Goal: Task Accomplishment & Management: Manage account settings

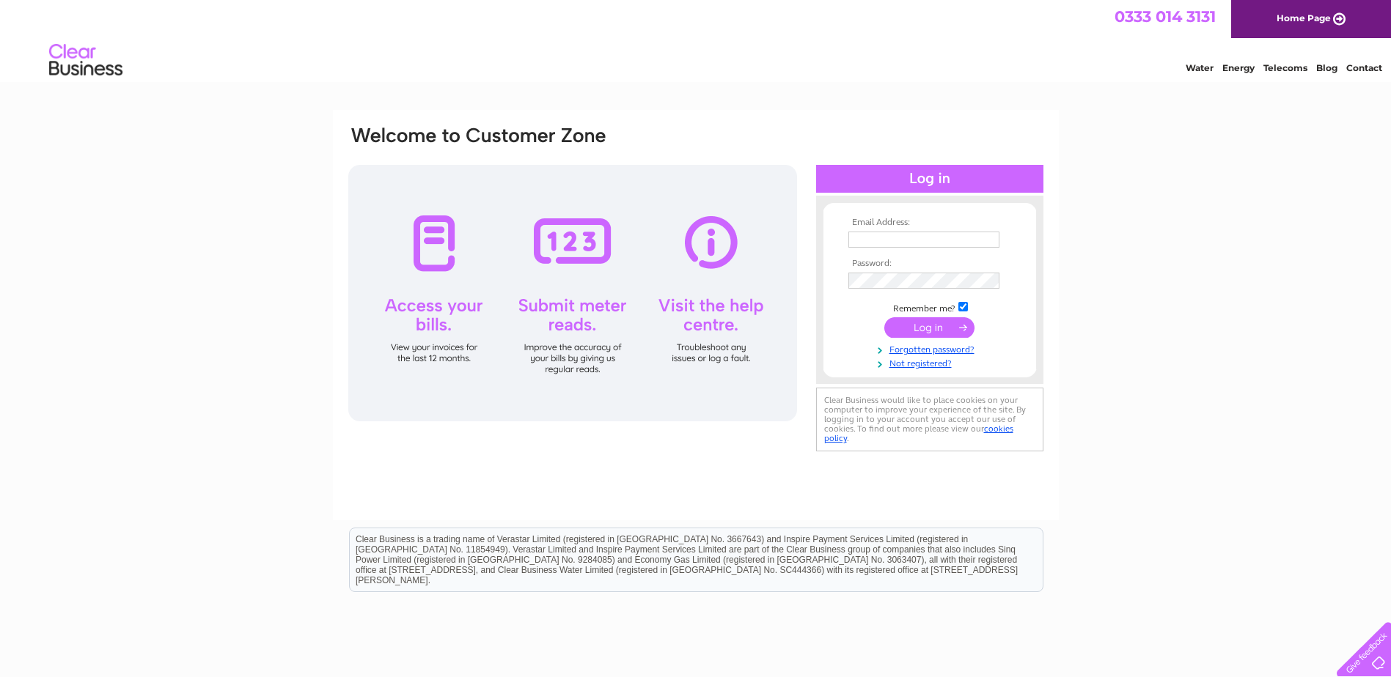
type input "[PERSON_NAME][EMAIL_ADDRESS][DOMAIN_NAME]"
click at [944, 329] on input "submit" at bounding box center [929, 327] width 90 height 21
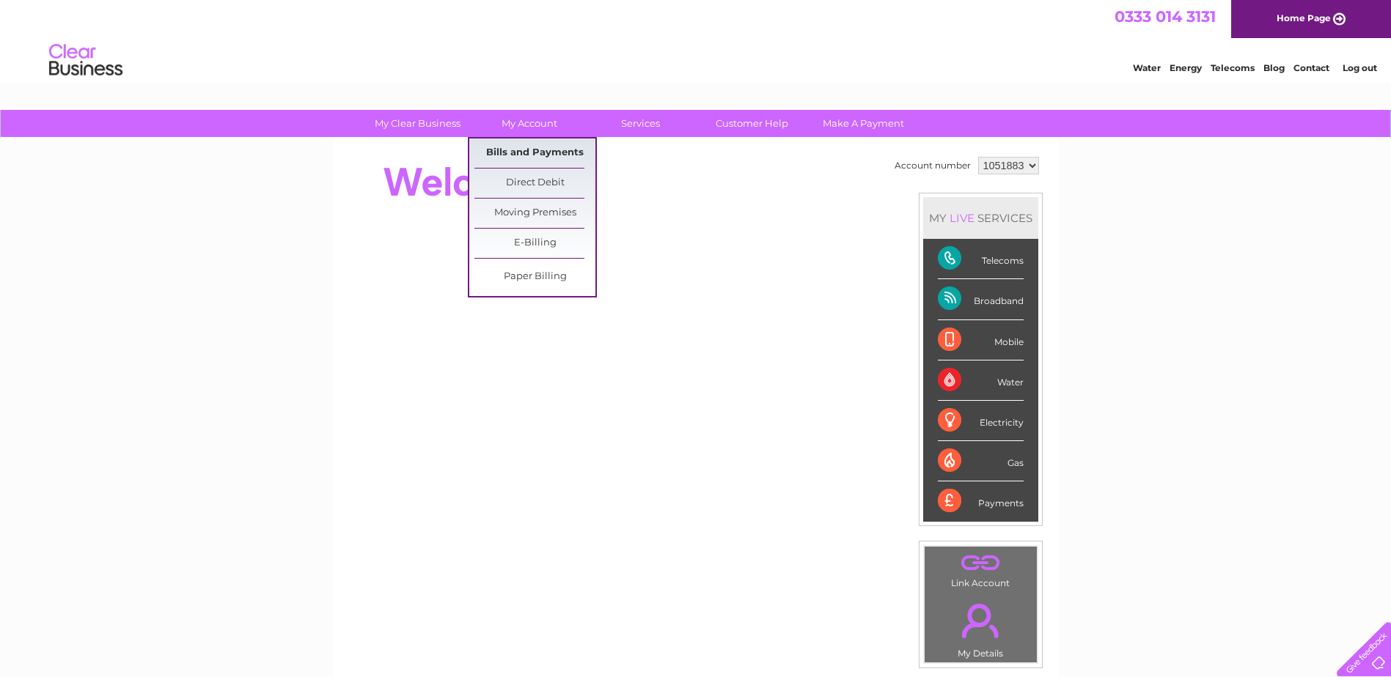
click at [509, 146] on link "Bills and Payments" at bounding box center [534, 153] width 121 height 29
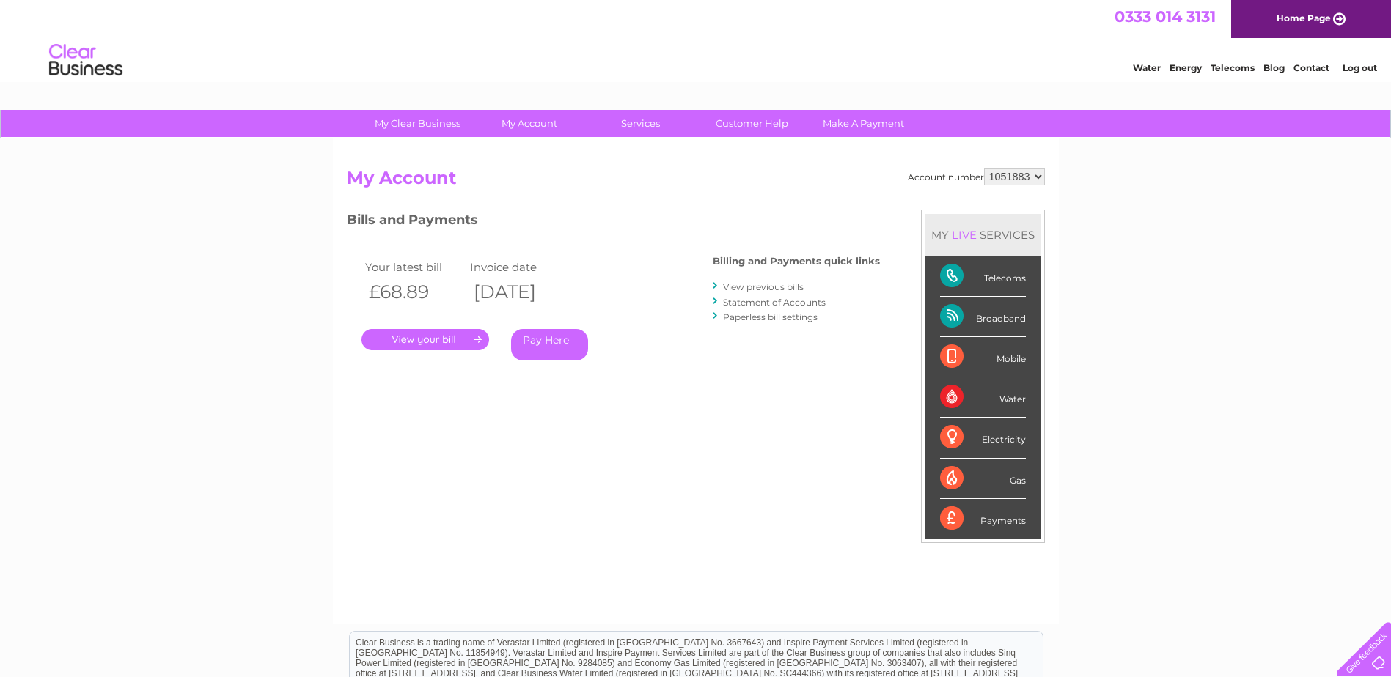
click at [437, 334] on link "." at bounding box center [425, 339] width 128 height 21
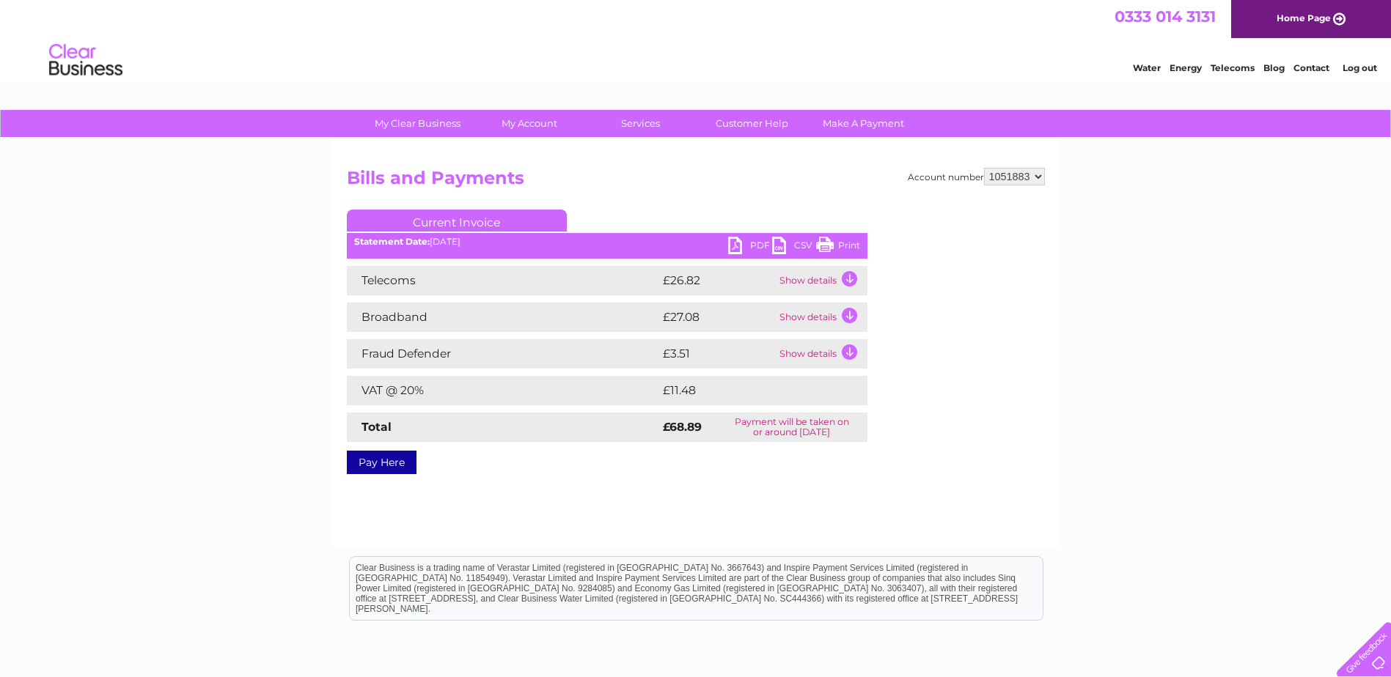
click at [752, 240] on link "PDF" at bounding box center [750, 247] width 44 height 21
